Goal: Entertainment & Leisure: Browse casually

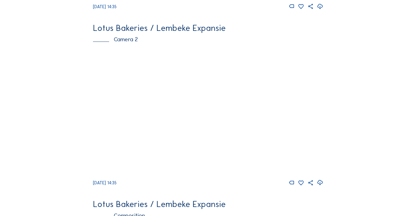
scroll to position [219, 0]
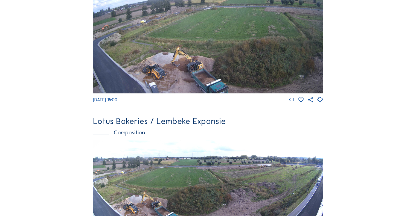
scroll to position [355, 0]
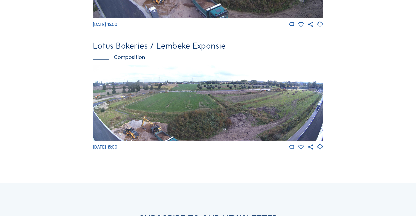
click at [198, 125] on img at bounding box center [208, 103] width 230 height 76
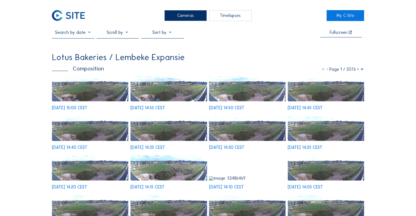
click at [91, 87] on img at bounding box center [90, 88] width 76 height 25
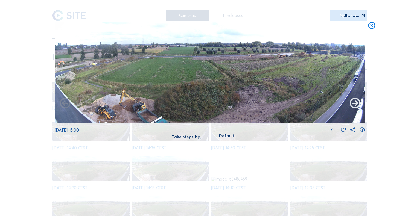
click at [352, 109] on icon at bounding box center [354, 103] width 13 height 13
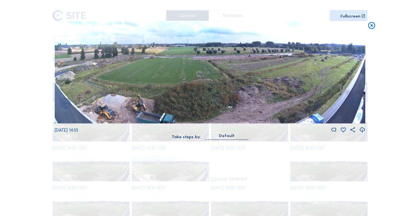
click at [345, 16] on div "Fullscreen" at bounding box center [350, 16] width 20 height 4
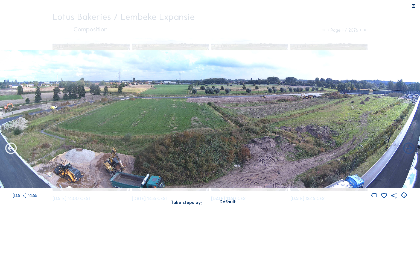
click at [10, 144] on icon at bounding box center [11, 149] width 14 height 14
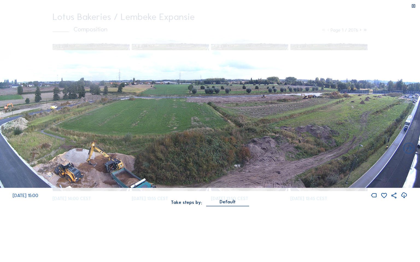
click at [409, 124] on img at bounding box center [210, 119] width 420 height 138
click at [407, 146] on icon at bounding box center [409, 149] width 14 height 14
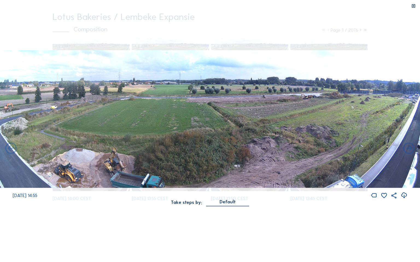
click at [407, 146] on icon at bounding box center [409, 149] width 14 height 14
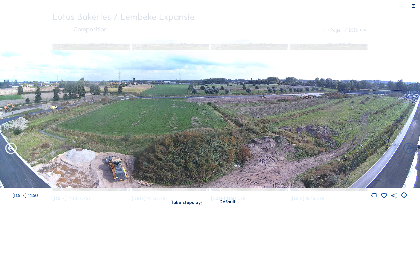
click at [9, 146] on icon at bounding box center [11, 149] width 14 height 14
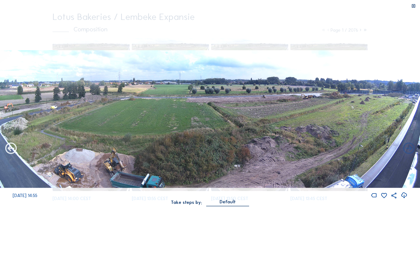
click at [13, 145] on icon at bounding box center [11, 149] width 14 height 14
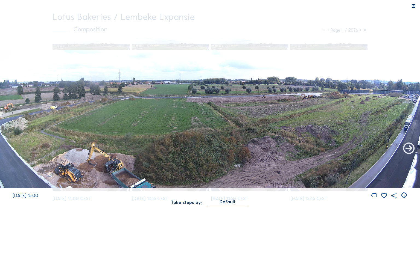
click at [408, 146] on icon at bounding box center [409, 149] width 14 height 14
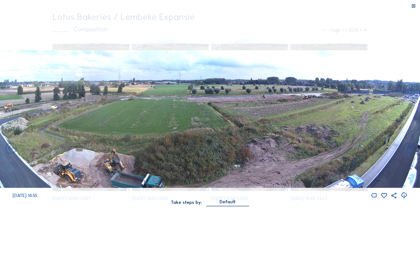
click at [408, 146] on icon at bounding box center [409, 149] width 14 height 14
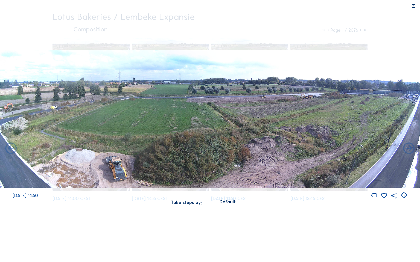
click at [408, 146] on icon at bounding box center [409, 149] width 14 height 14
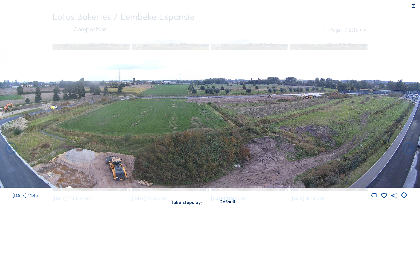
click at [408, 146] on icon at bounding box center [409, 149] width 14 height 14
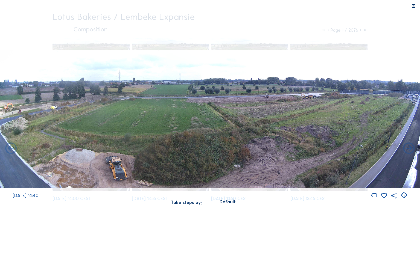
click at [408, 146] on icon at bounding box center [409, 149] width 14 height 14
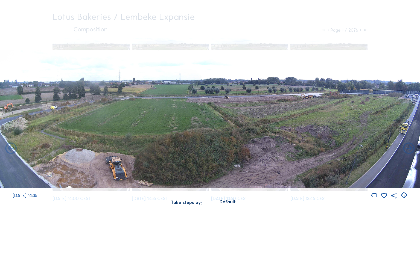
click at [408, 146] on icon at bounding box center [409, 149] width 14 height 14
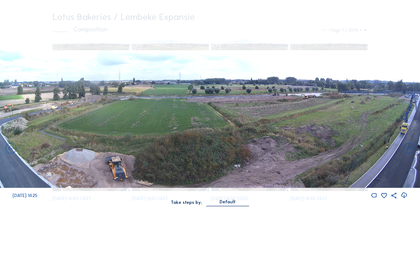
click at [408, 146] on icon at bounding box center [409, 149] width 14 height 14
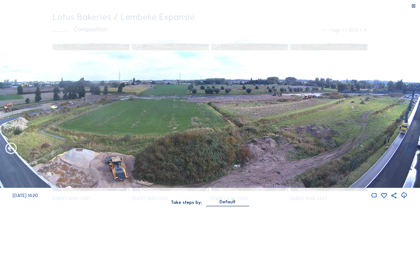
click at [5, 144] on icon at bounding box center [11, 149] width 14 height 14
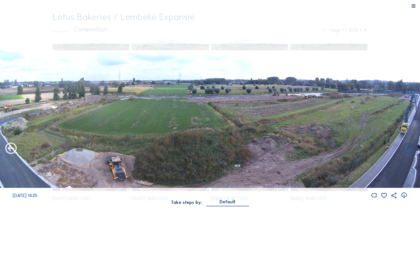
click at [5, 143] on icon at bounding box center [11, 149] width 14 height 14
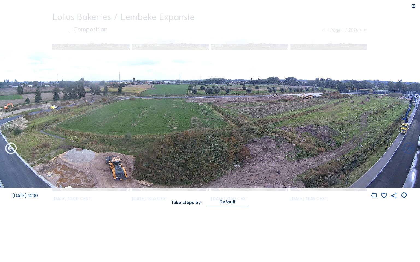
click at [11, 143] on icon at bounding box center [11, 149] width 14 height 14
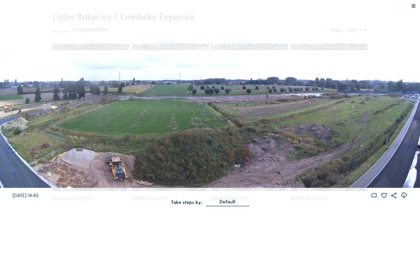
click at [11, 143] on icon at bounding box center [11, 149] width 14 height 14
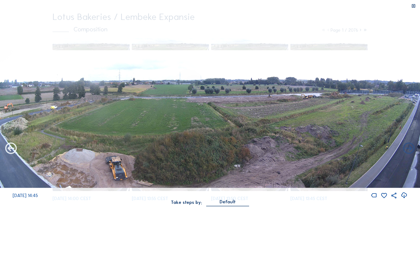
click at [10, 142] on icon at bounding box center [11, 149] width 14 height 14
click at [10, 145] on icon at bounding box center [11, 149] width 14 height 14
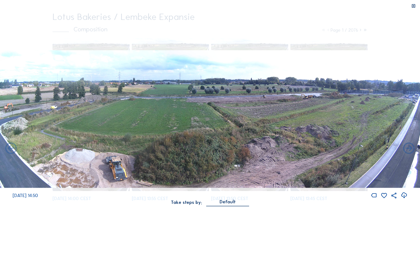
click at [10, 145] on icon at bounding box center [11, 149] width 14 height 14
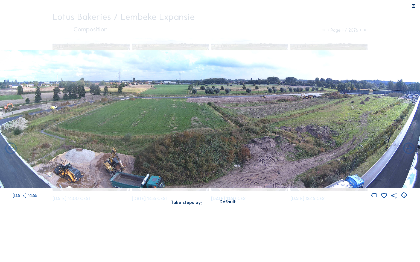
click at [10, 145] on icon at bounding box center [11, 149] width 14 height 14
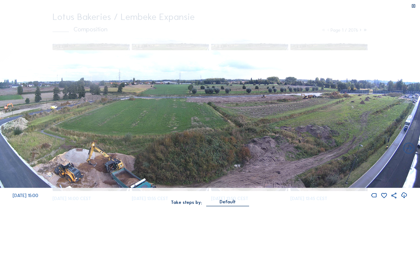
click at [410, 6] on div at bounding box center [413, 6] width 13 height 13
click at [411, 6] on icon at bounding box center [413, 6] width 5 height 5
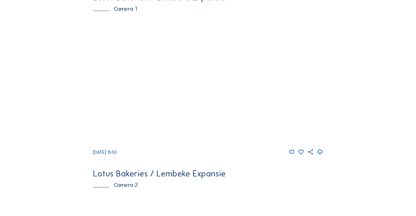
scroll to position [55, 0]
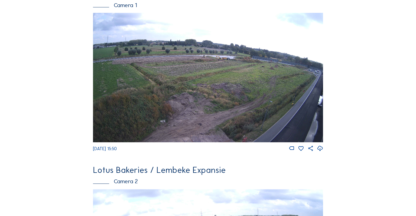
click at [341, 91] on div "Feed Photo Show Map Search Fullscreen Lotus Bakeries / Lembeke Expansie Camera …" at bounding box center [208, 213] width 312 height 476
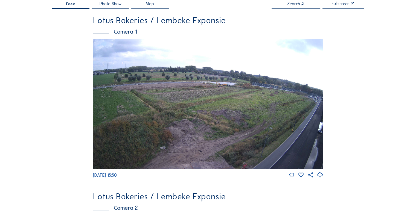
scroll to position [27, 0]
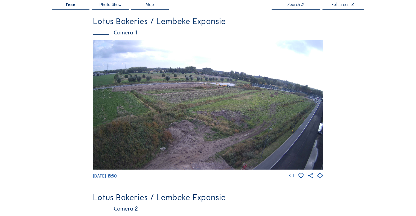
click at [276, 94] on img at bounding box center [208, 104] width 230 height 129
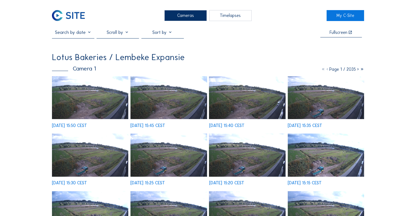
click at [106, 98] on img at bounding box center [90, 97] width 76 height 43
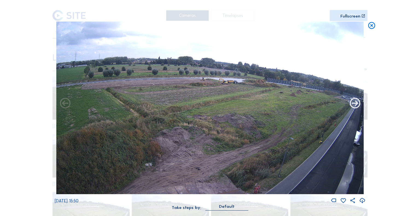
click at [355, 106] on icon at bounding box center [354, 103] width 13 height 13
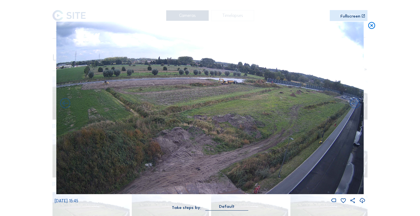
click at [355, 106] on icon at bounding box center [354, 103] width 13 height 13
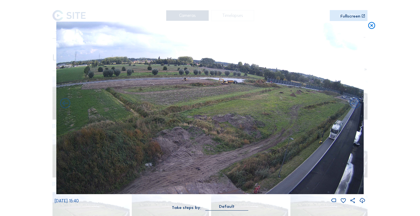
click at [355, 106] on icon at bounding box center [354, 103] width 13 height 13
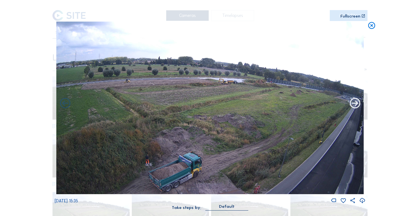
click at [356, 105] on icon at bounding box center [354, 103] width 13 height 13
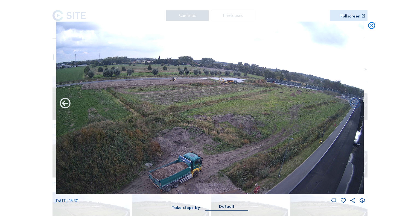
click at [70, 105] on icon at bounding box center [65, 103] width 13 height 13
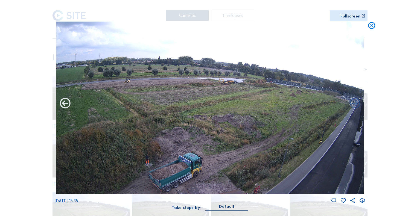
click at [67, 107] on icon at bounding box center [65, 103] width 13 height 13
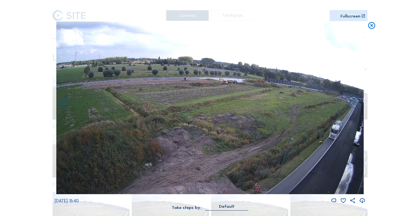
click at [67, 107] on icon at bounding box center [65, 103] width 13 height 13
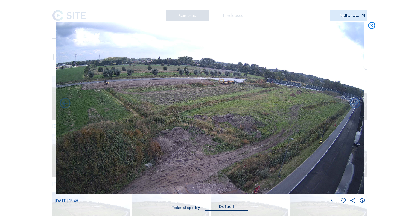
click at [67, 107] on icon at bounding box center [65, 103] width 13 height 13
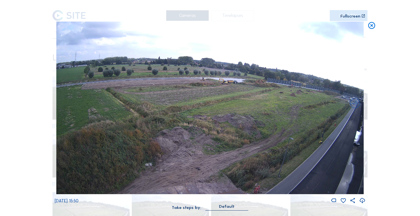
click at [67, 107] on img at bounding box center [209, 108] width 307 height 173
click at [40, 107] on div "Scroll to travel through time | Press 'Alt' Button + Scroll to Zoom | Click and…" at bounding box center [210, 108] width 420 height 216
click at [374, 28] on icon at bounding box center [371, 26] width 8 height 9
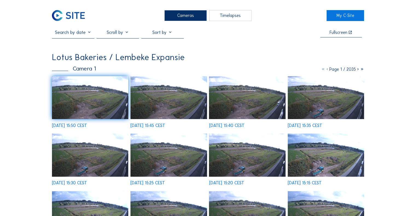
click at [181, 16] on div "Cameras" at bounding box center [185, 15] width 42 height 11
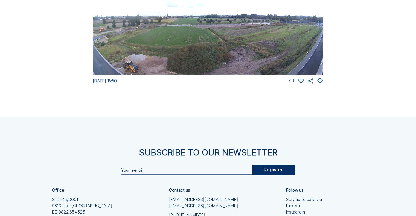
scroll to position [339, 0]
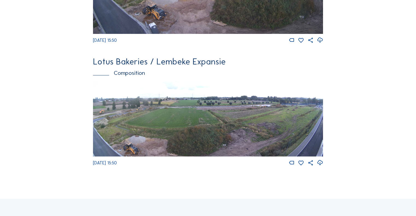
click at [186, 124] on img at bounding box center [208, 119] width 230 height 76
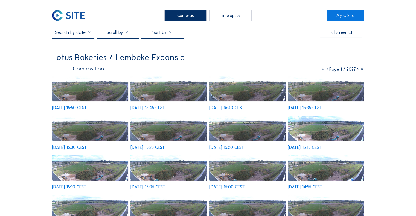
click at [110, 87] on img at bounding box center [90, 88] width 76 height 25
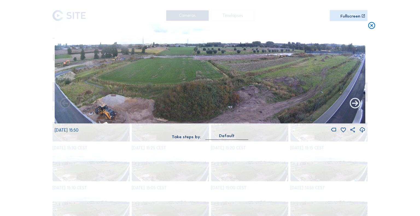
click at [350, 104] on icon at bounding box center [354, 103] width 13 height 13
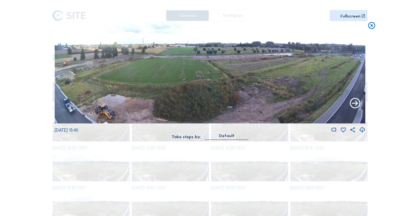
click at [351, 104] on icon at bounding box center [354, 103] width 13 height 13
click at [352, 103] on icon at bounding box center [354, 103] width 13 height 13
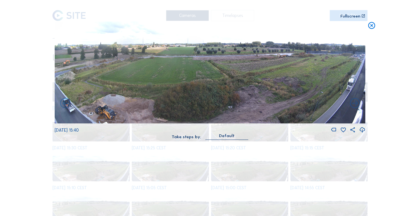
click at [352, 103] on icon at bounding box center [354, 103] width 13 height 13
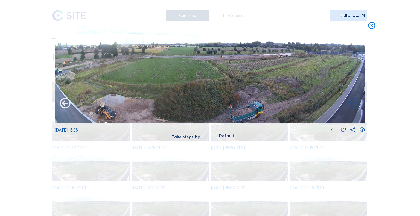
click at [65, 105] on icon at bounding box center [65, 103] width 13 height 13
click at [60, 106] on icon at bounding box center [65, 103] width 13 height 13
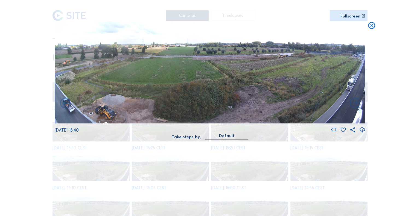
click at [60, 106] on icon at bounding box center [65, 103] width 13 height 13
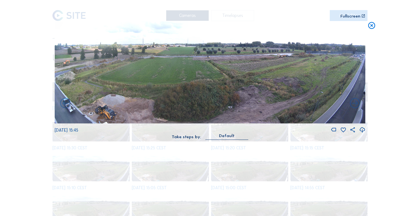
click at [60, 106] on icon at bounding box center [65, 103] width 13 height 13
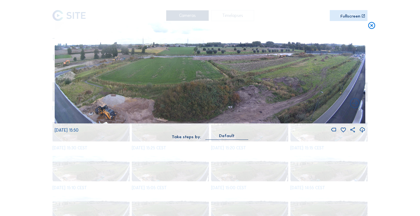
click at [370, 28] on icon at bounding box center [371, 26] width 8 height 9
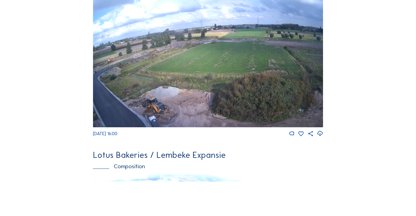
scroll to position [410, 0]
